Goal: Find specific page/section

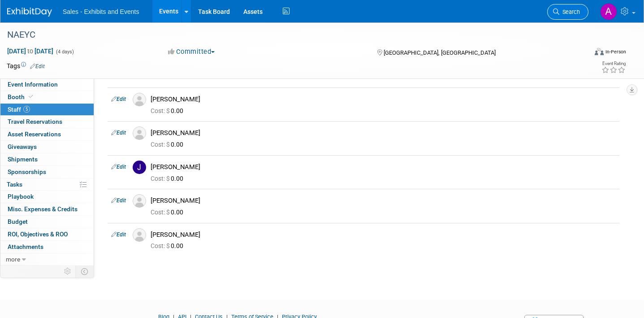
click at [562, 11] on span "Search" at bounding box center [569, 12] width 21 height 7
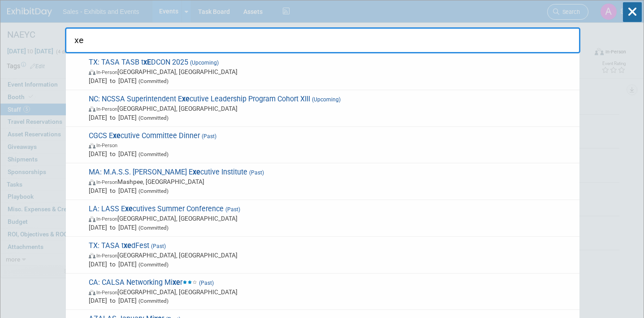
type input "x"
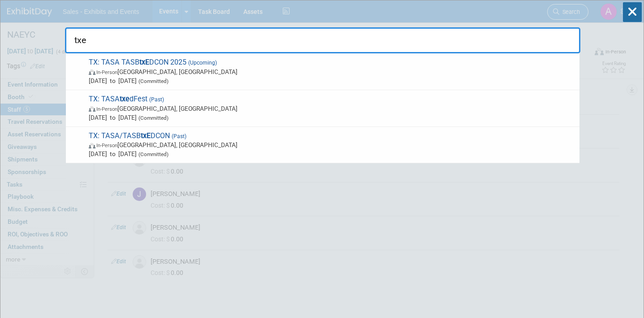
type input "txed"
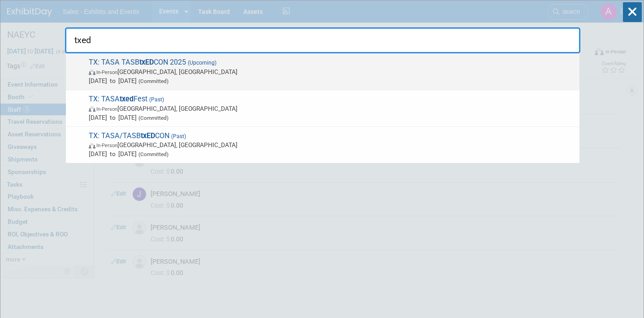
click at [315, 64] on span "TX: TASA TASB txED CON 2025 (Upcoming) In-Person [GEOGRAPHIC_DATA], [GEOGRAPHIC…" at bounding box center [330, 71] width 489 height 27
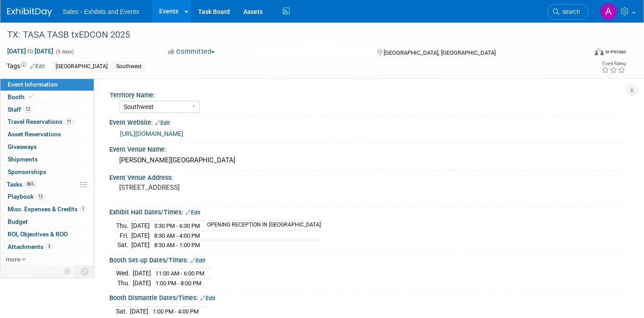
select select "Southwest"
click at [45, 94] on link "Booth" at bounding box center [46, 97] width 93 height 12
